Goal: Transaction & Acquisition: Purchase product/service

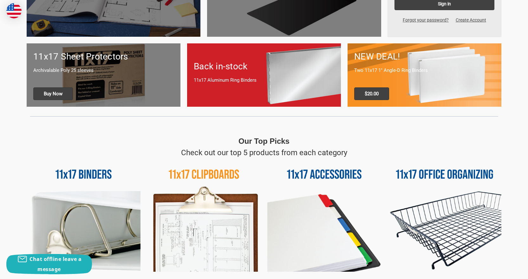
scroll to position [254, 0]
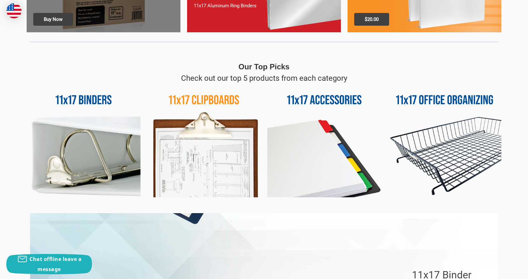
click at [91, 152] on img at bounding box center [84, 141] width 114 height 114
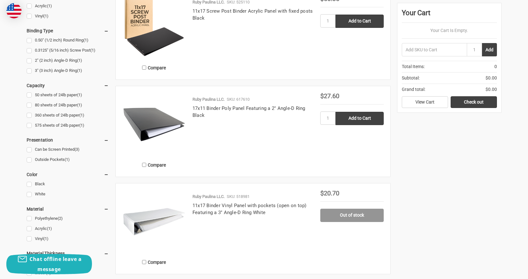
scroll to position [254, 0]
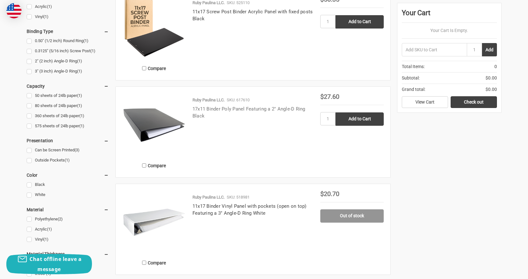
click at [226, 108] on link "17x11 Binder Poly Panel Featuring a 2" Angle-D Ring Black" at bounding box center [248, 112] width 113 height 13
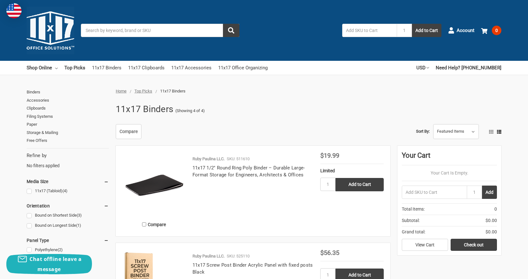
click at [386, 32] on input "text" at bounding box center [369, 30] width 55 height 13
type input "516981"
click at [180, 33] on input "Search" at bounding box center [160, 30] width 158 height 13
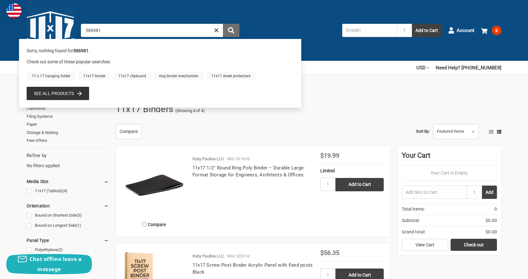
type input "586981"
click at [231, 30] on icon "submit" at bounding box center [231, 30] width 6 height 6
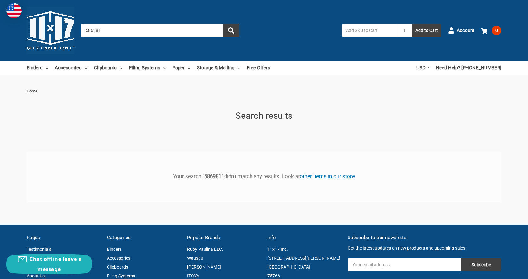
click at [91, 30] on input "586981" at bounding box center [160, 30] width 158 height 13
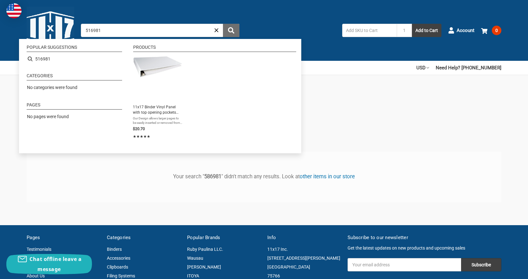
type input "516981"
click at [232, 30] on use "submit" at bounding box center [231, 30] width 6 height 6
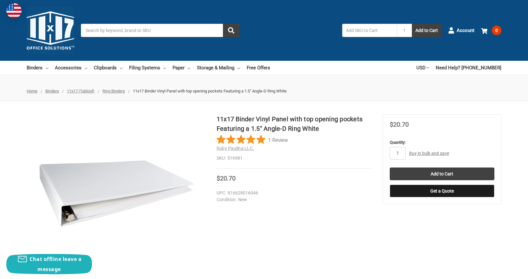
click at [158, 30] on input "Search" at bounding box center [160, 30] width 158 height 13
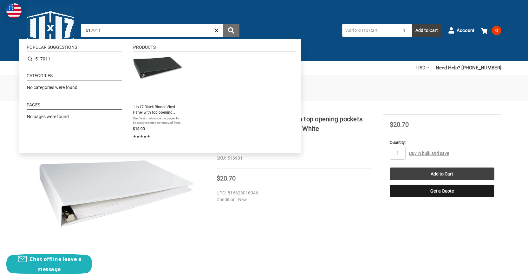
type input "517911"
click at [229, 32] on use "submit" at bounding box center [231, 30] width 6 height 6
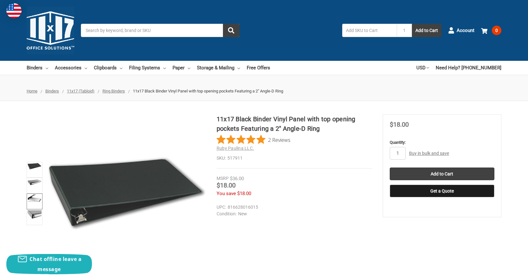
click at [35, 203] on link at bounding box center [35, 202] width 16 height 16
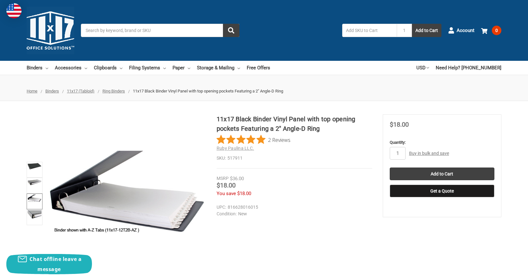
click at [428, 154] on link "Buy in bulk and save" at bounding box center [429, 153] width 40 height 5
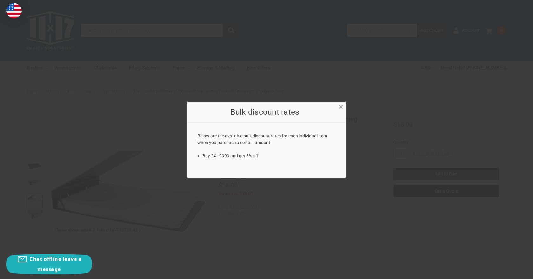
click at [340, 107] on span "×" at bounding box center [341, 106] width 4 height 9
